Goal: Information Seeking & Learning: Learn about a topic

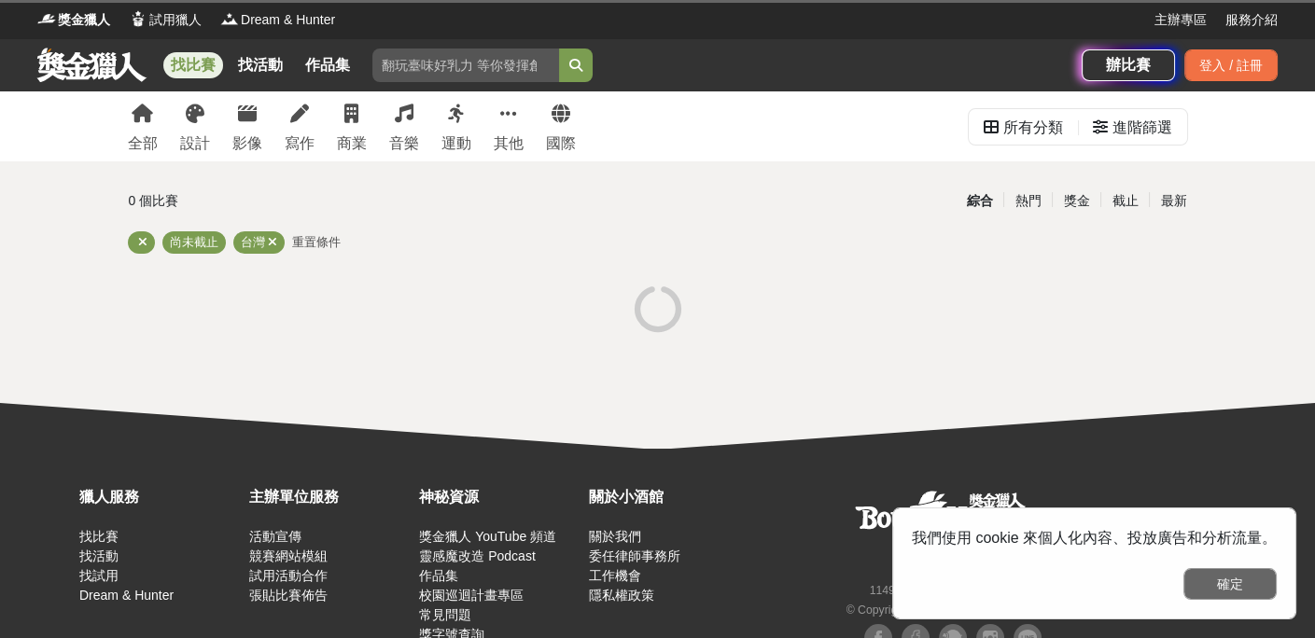
click at [1204, 594] on button "確定" at bounding box center [1229, 584] width 93 height 32
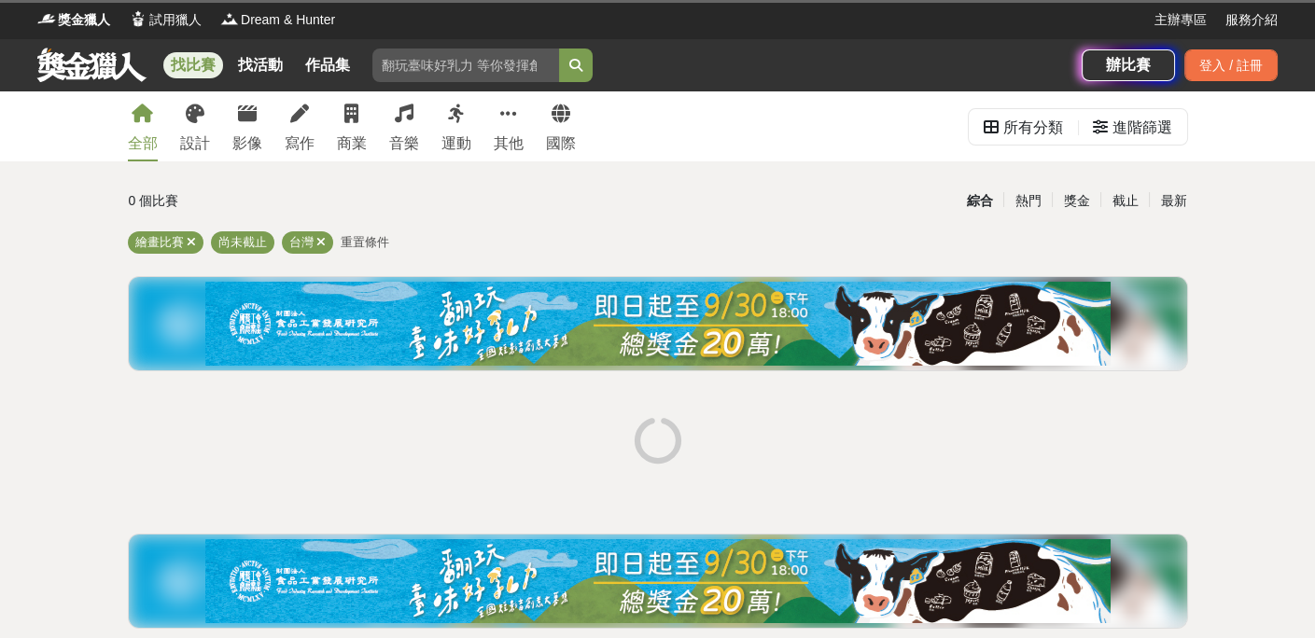
click at [141, 133] on div "全部" at bounding box center [143, 143] width 30 height 22
click at [274, 74] on link "找活動" at bounding box center [260, 65] width 60 height 26
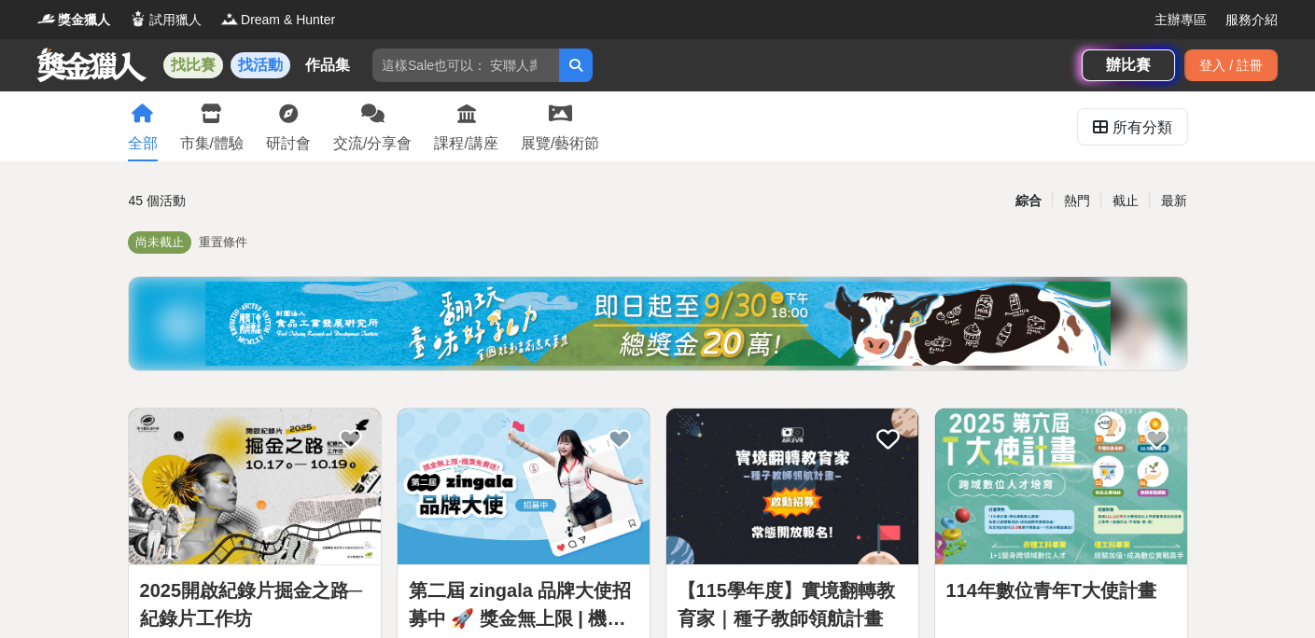
click at [190, 68] on link "找比賽" at bounding box center [193, 65] width 60 height 26
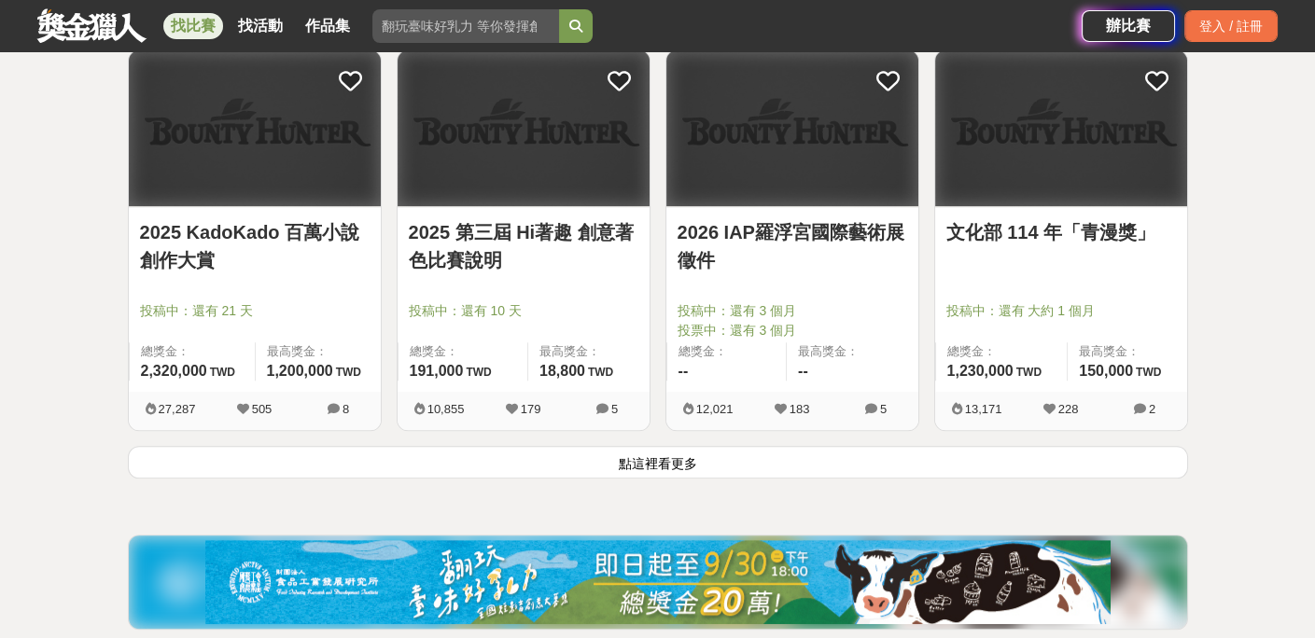
scroll to position [2519, 0]
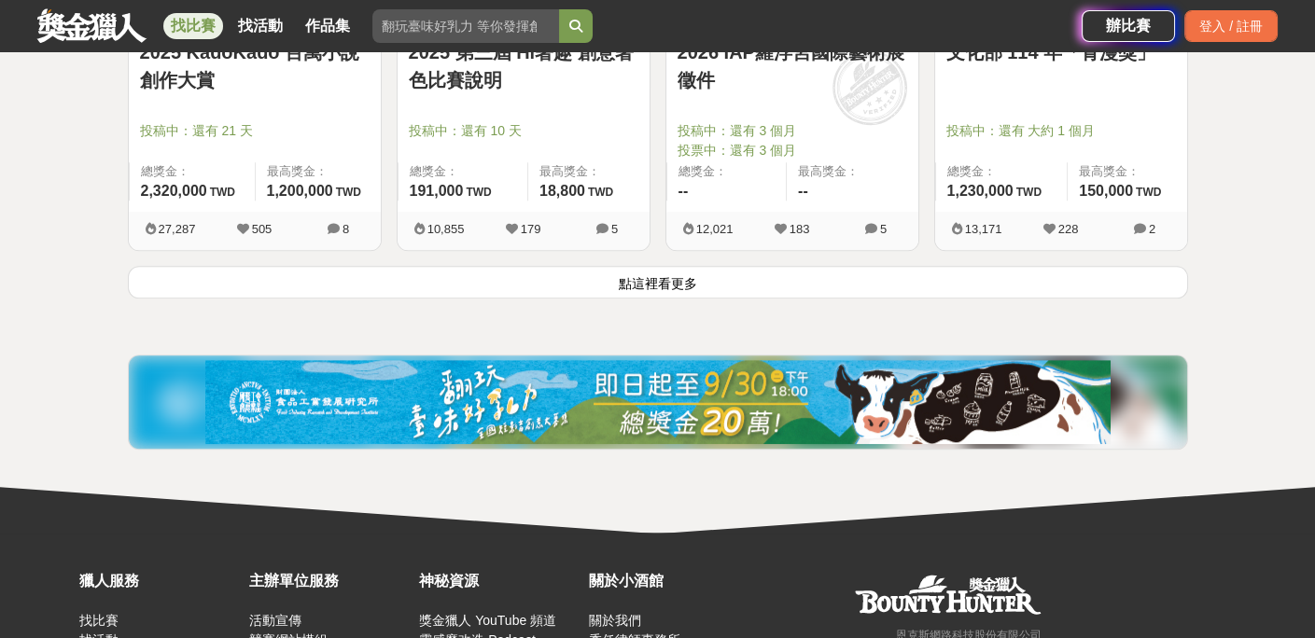
click at [617, 269] on button "點這裡看更多" at bounding box center [658, 282] width 1060 height 33
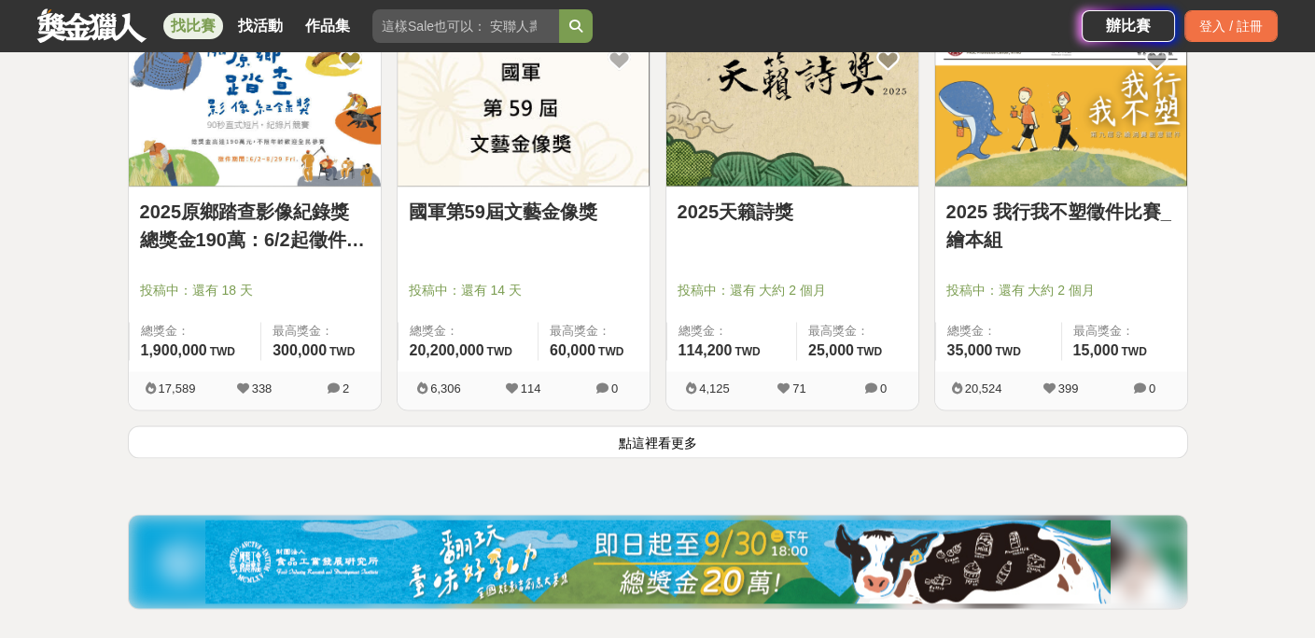
scroll to position [4853, 0]
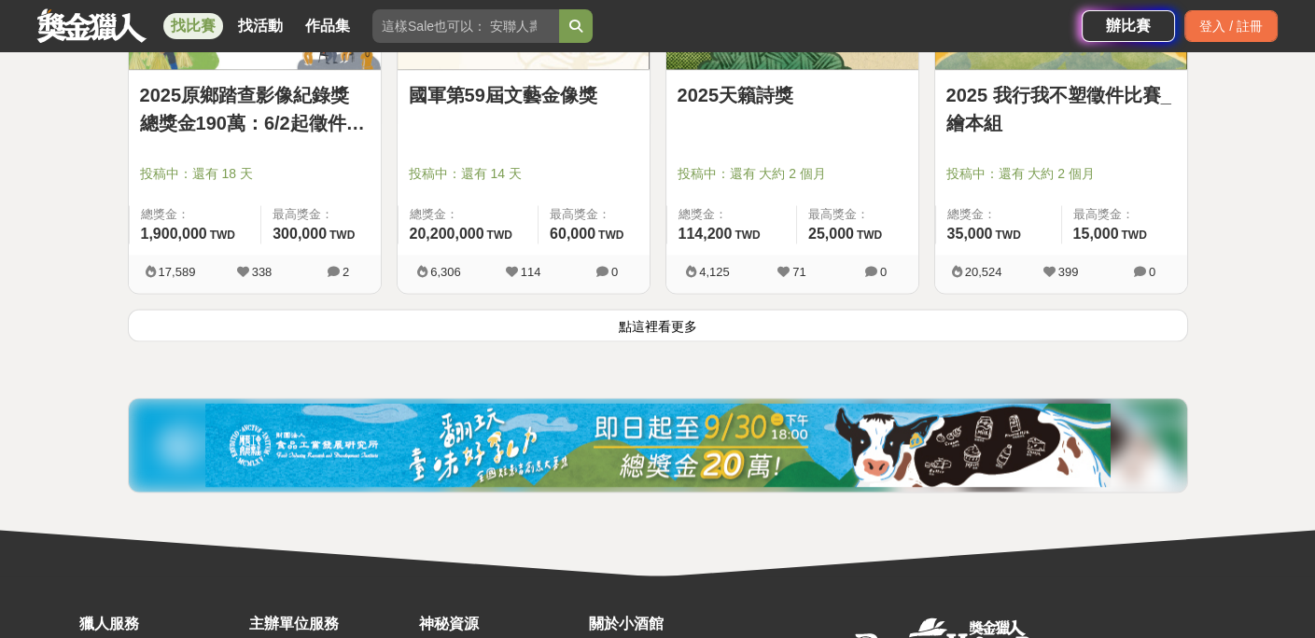
click at [716, 298] on div "2025天籟詩獎 投稿中：還有 大約 2 個月 總獎金： 114,200 114,200 TWD 最高獎金： 25,000 TWD 4,125 71 0" at bounding box center [792, 110] width 269 height 397
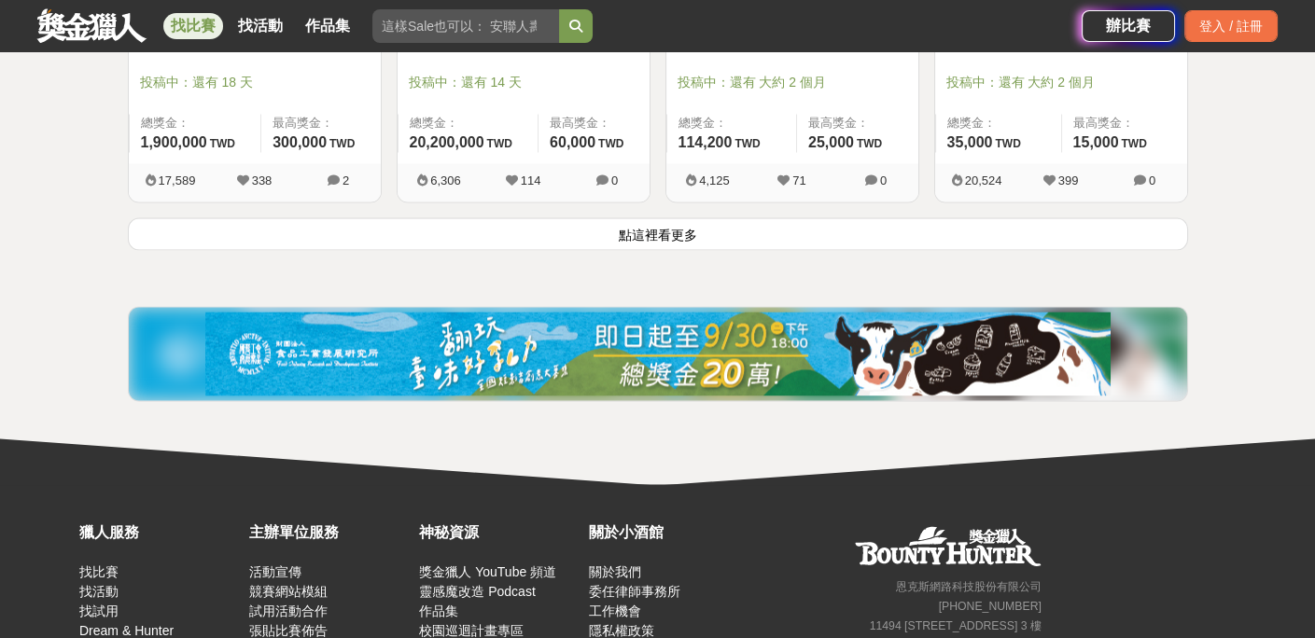
scroll to position [4947, 0]
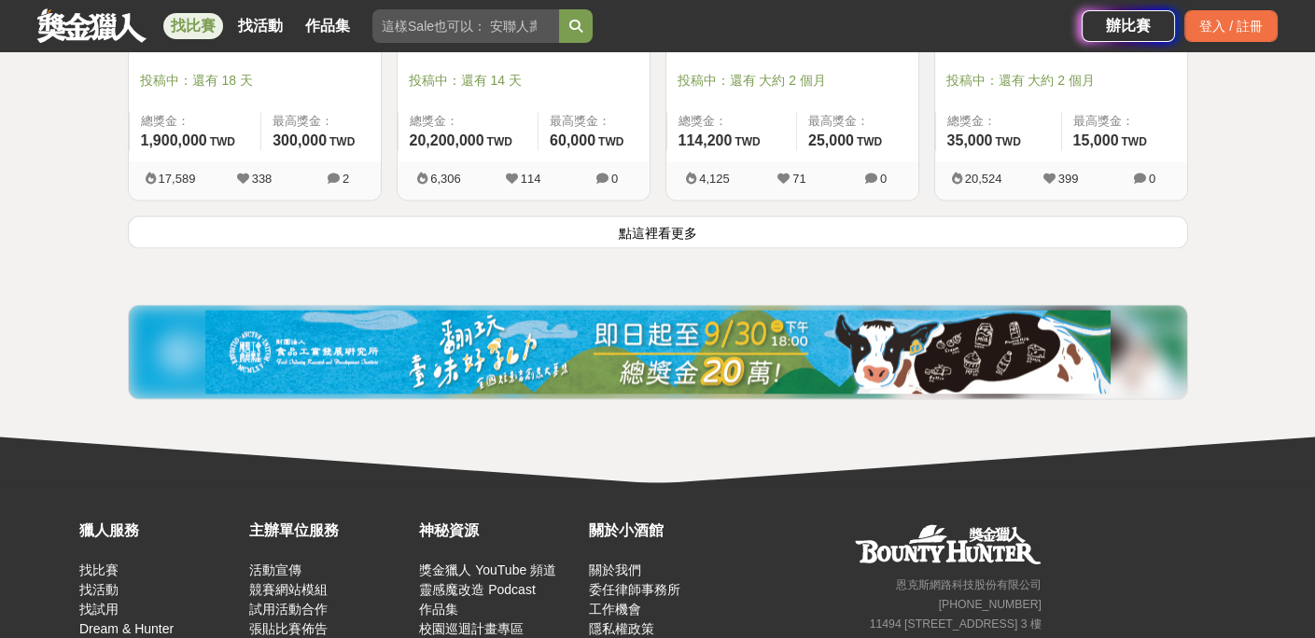
click at [650, 219] on button "點這裡看更多" at bounding box center [658, 232] width 1060 height 33
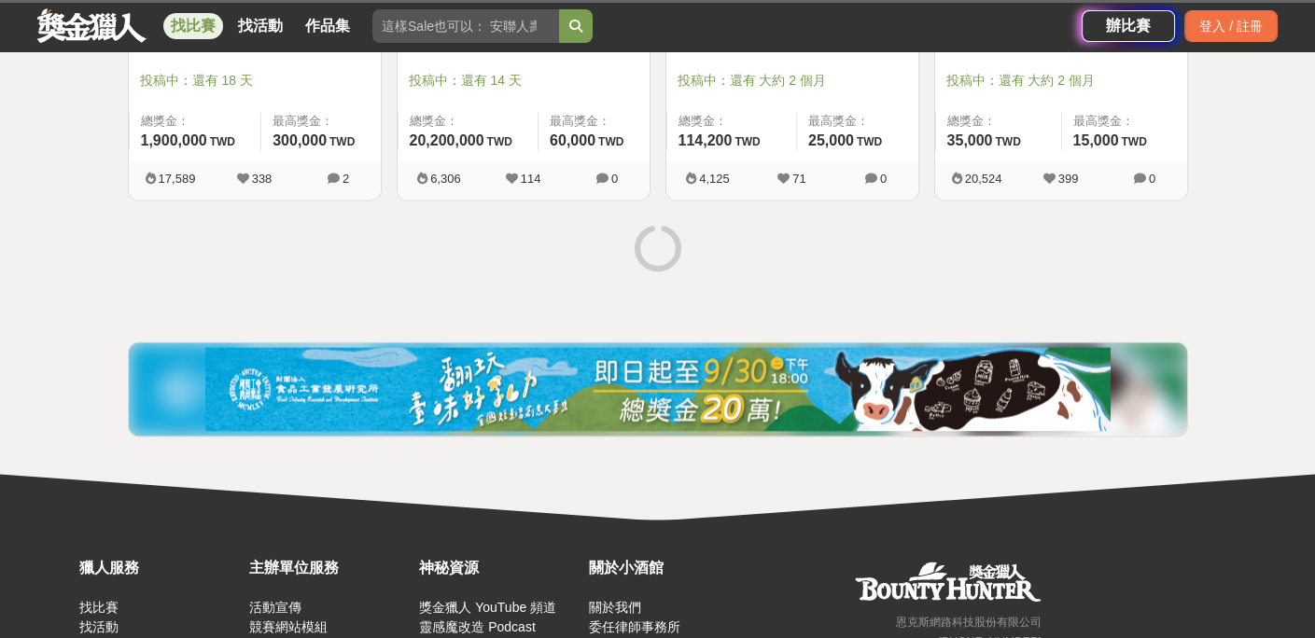
scroll to position [5083, 0]
